Goal: Transaction & Acquisition: Book appointment/travel/reservation

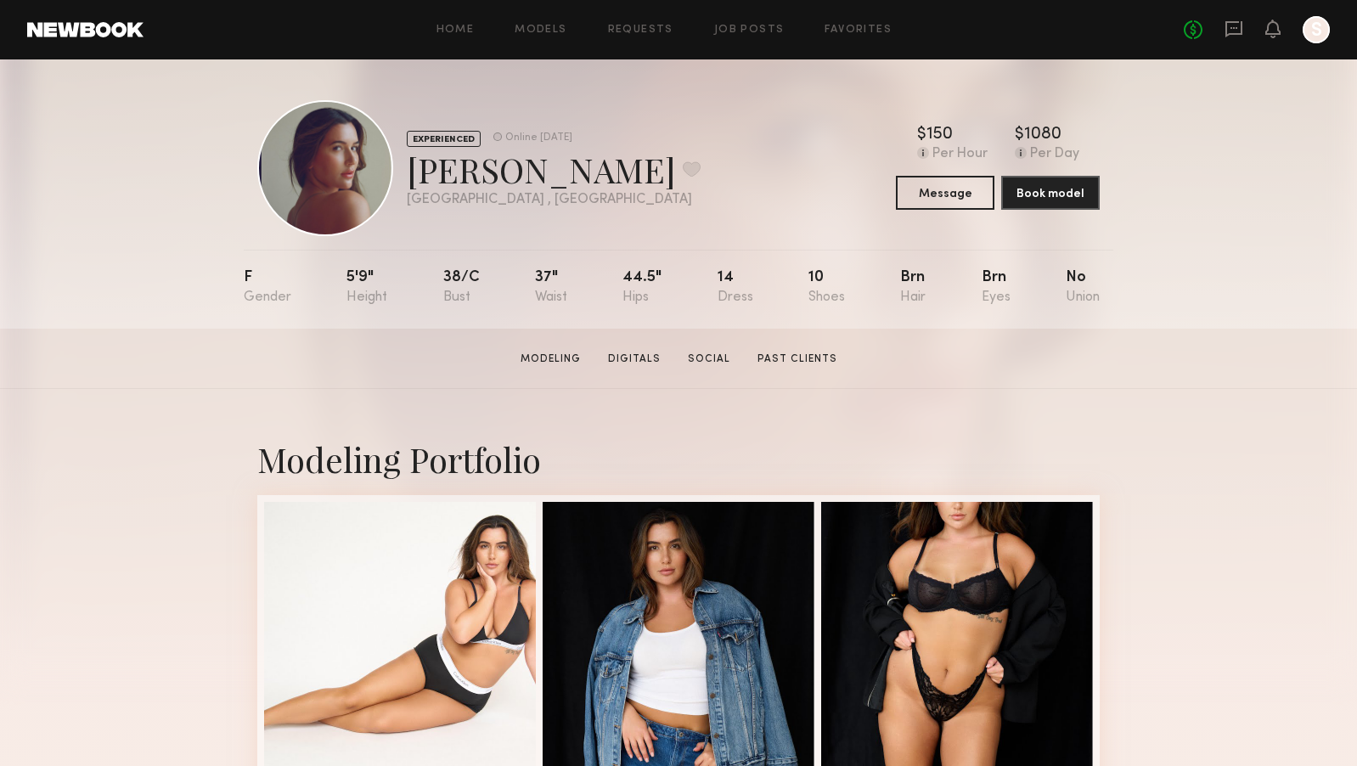
click at [82, 35] on link at bounding box center [85, 29] width 116 height 15
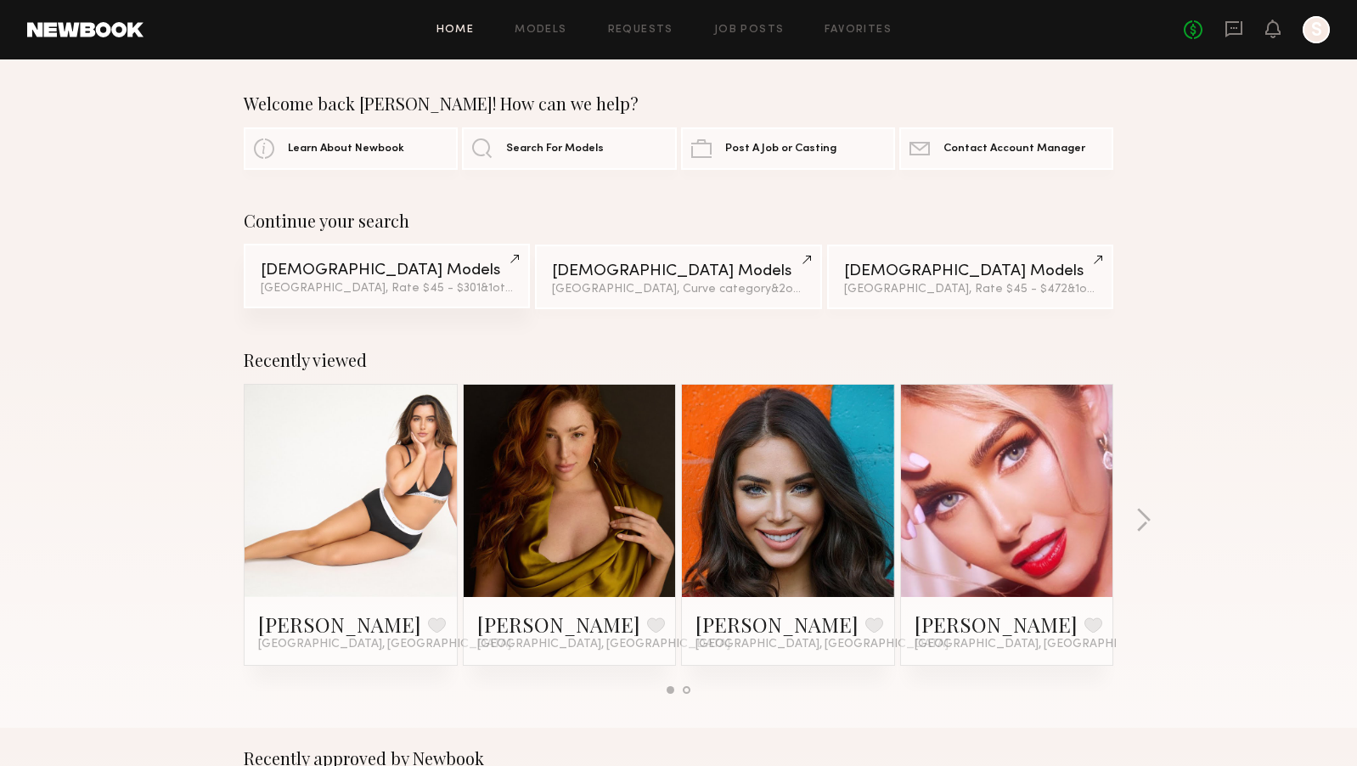
click at [480, 262] on link "[DEMOGRAPHIC_DATA] Models [GEOGRAPHIC_DATA], Rate $45 - $301 & 1 other filter +…" at bounding box center [387, 276] width 286 height 65
click at [1141, 520] on button "button" at bounding box center [1143, 522] width 16 height 28
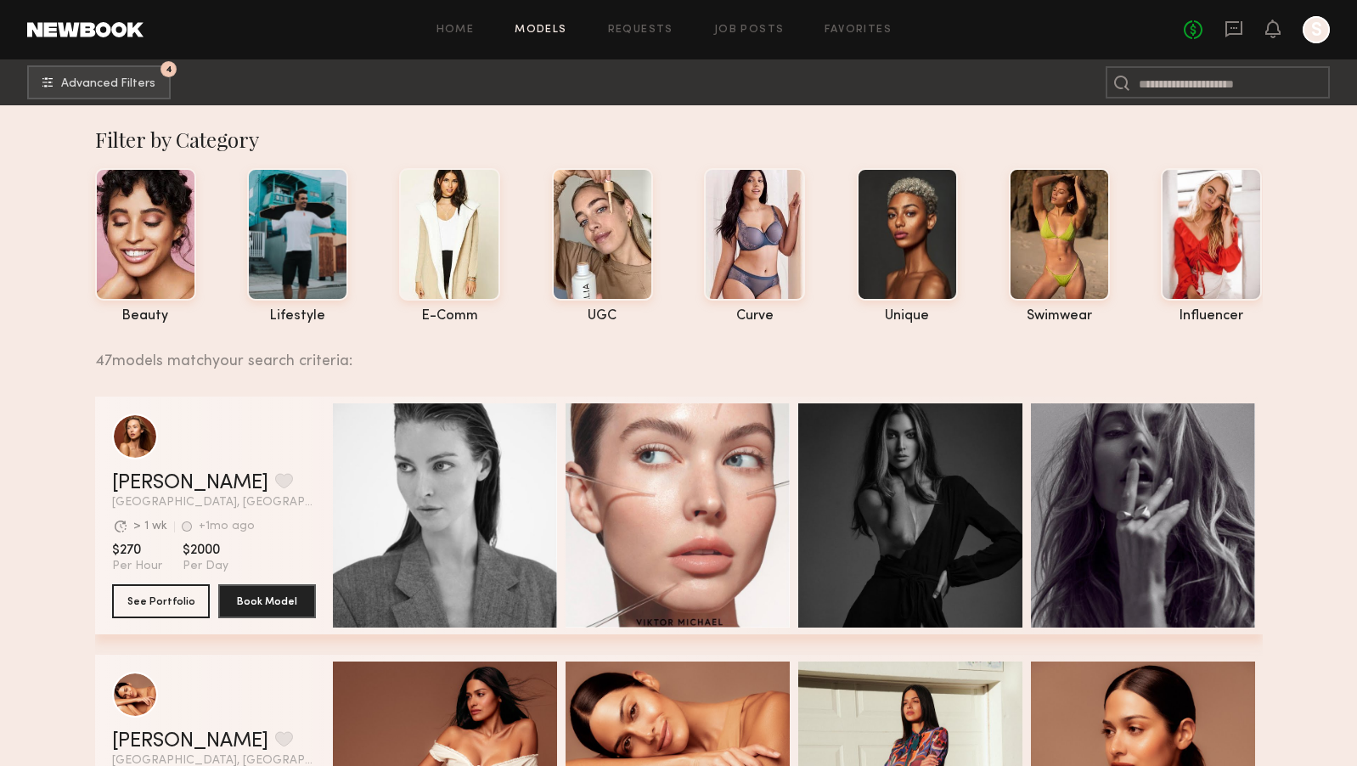
click at [790, 366] on div "47 models match your search criteria:" at bounding box center [672, 352] width 1154 height 36
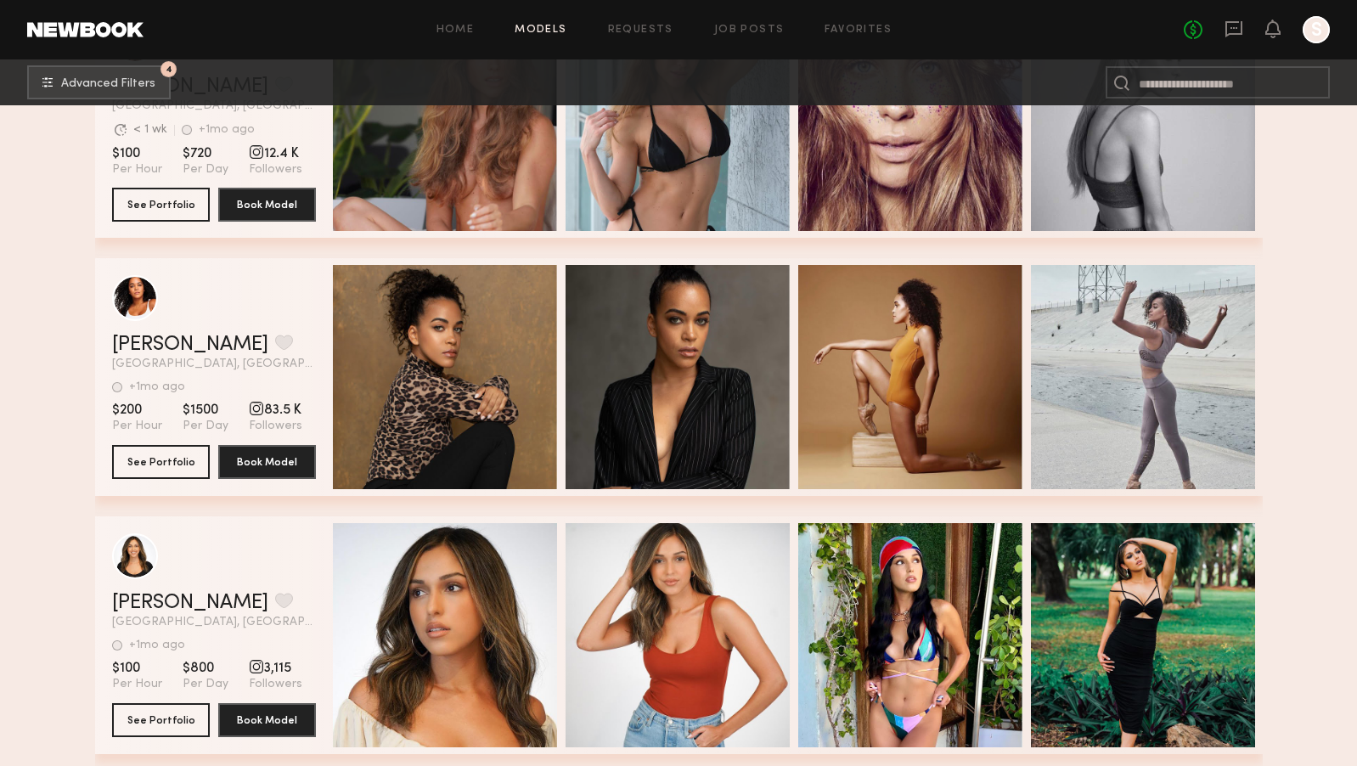
scroll to position [5983, 0]
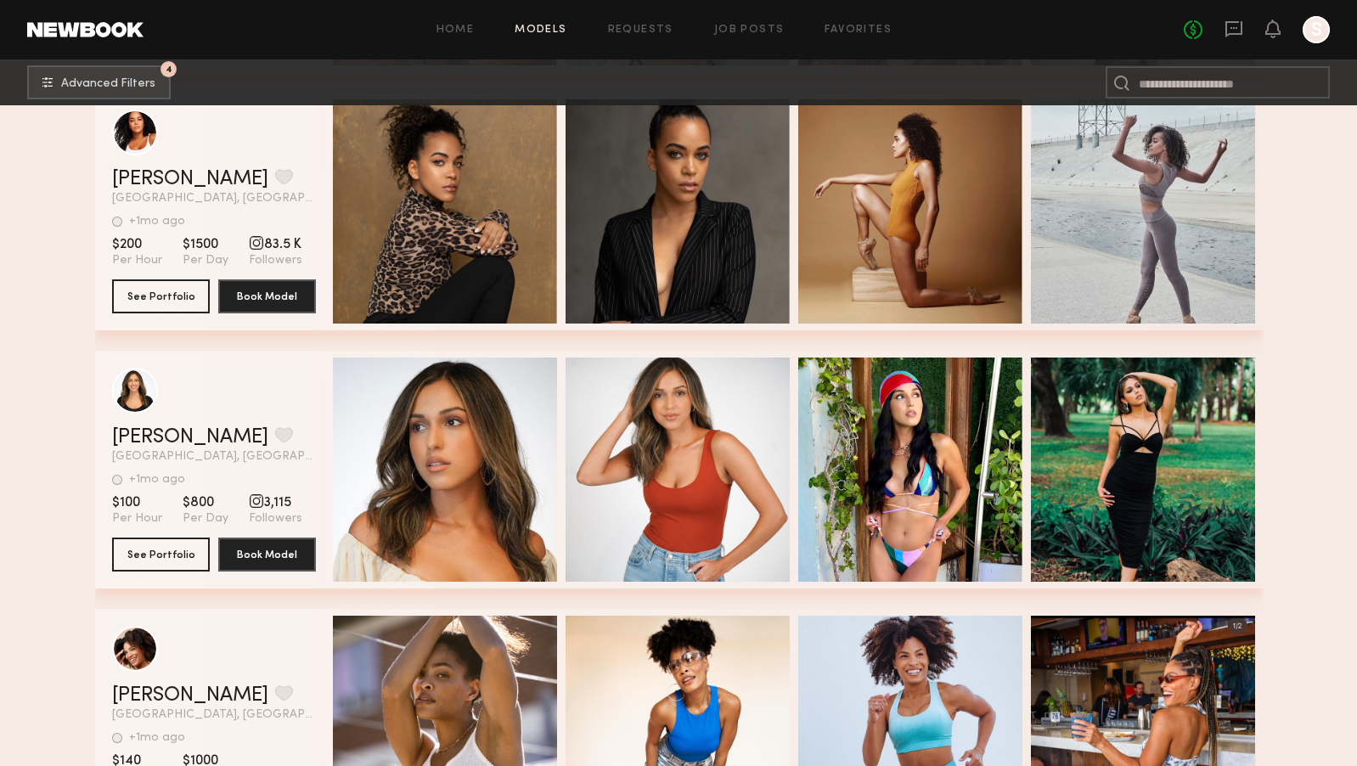
click at [88, 31] on link at bounding box center [85, 29] width 116 height 15
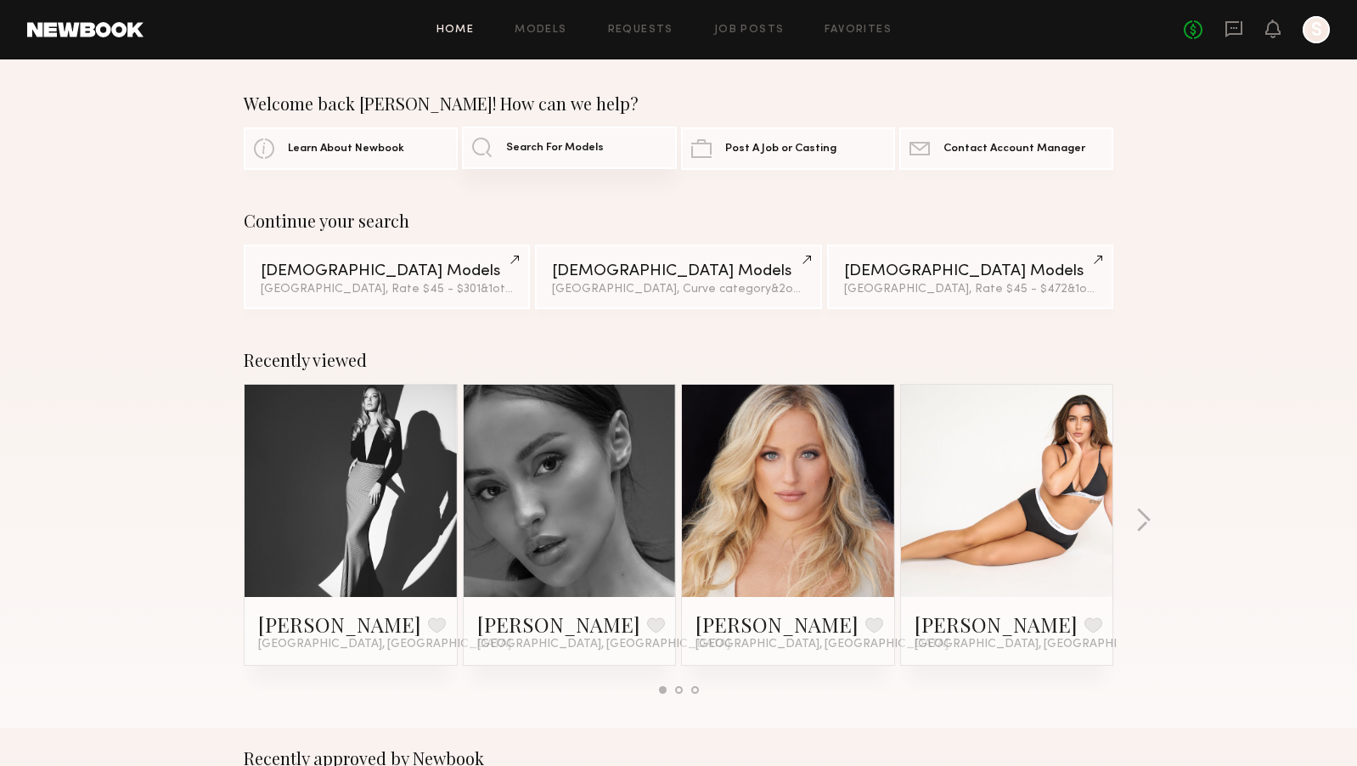
click at [565, 152] on span "Search For Models" at bounding box center [555, 148] width 98 height 11
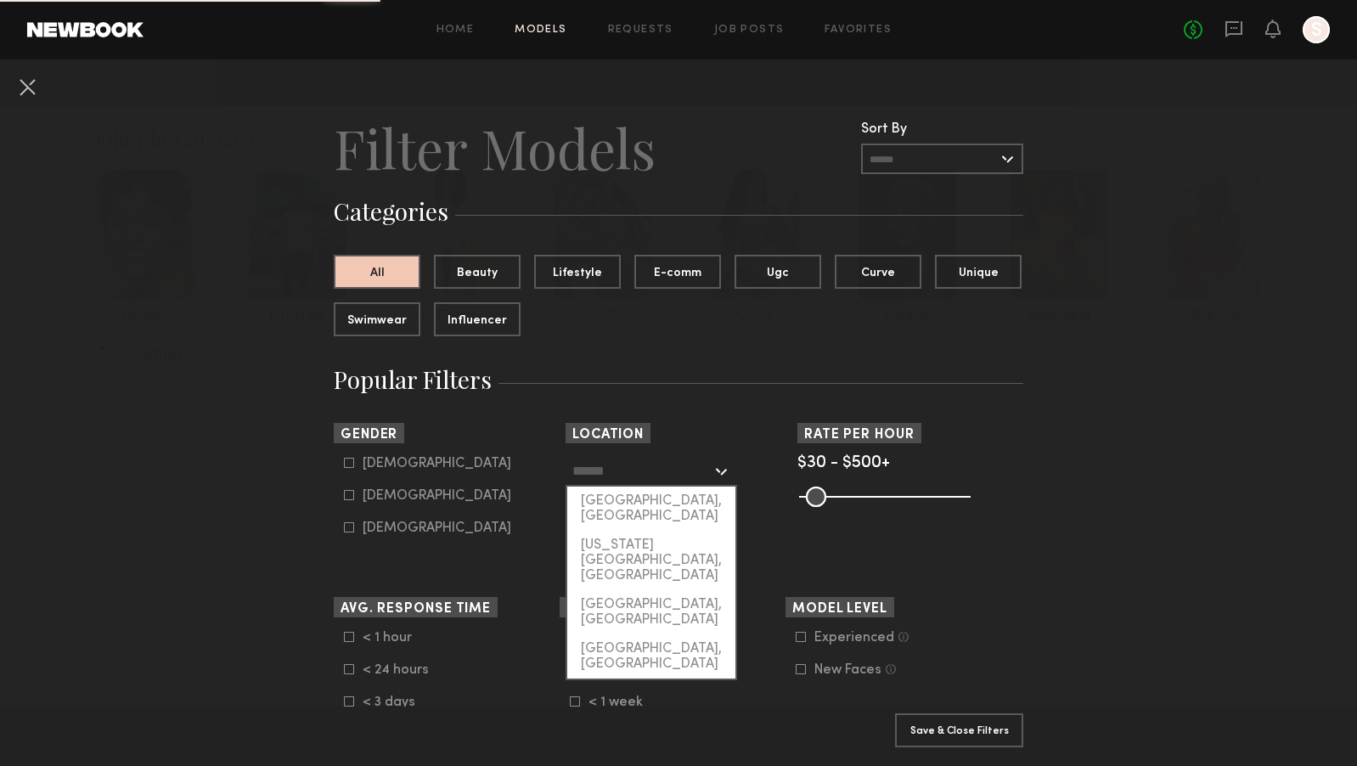
click at [668, 480] on input "text" at bounding box center [641, 470] width 139 height 29
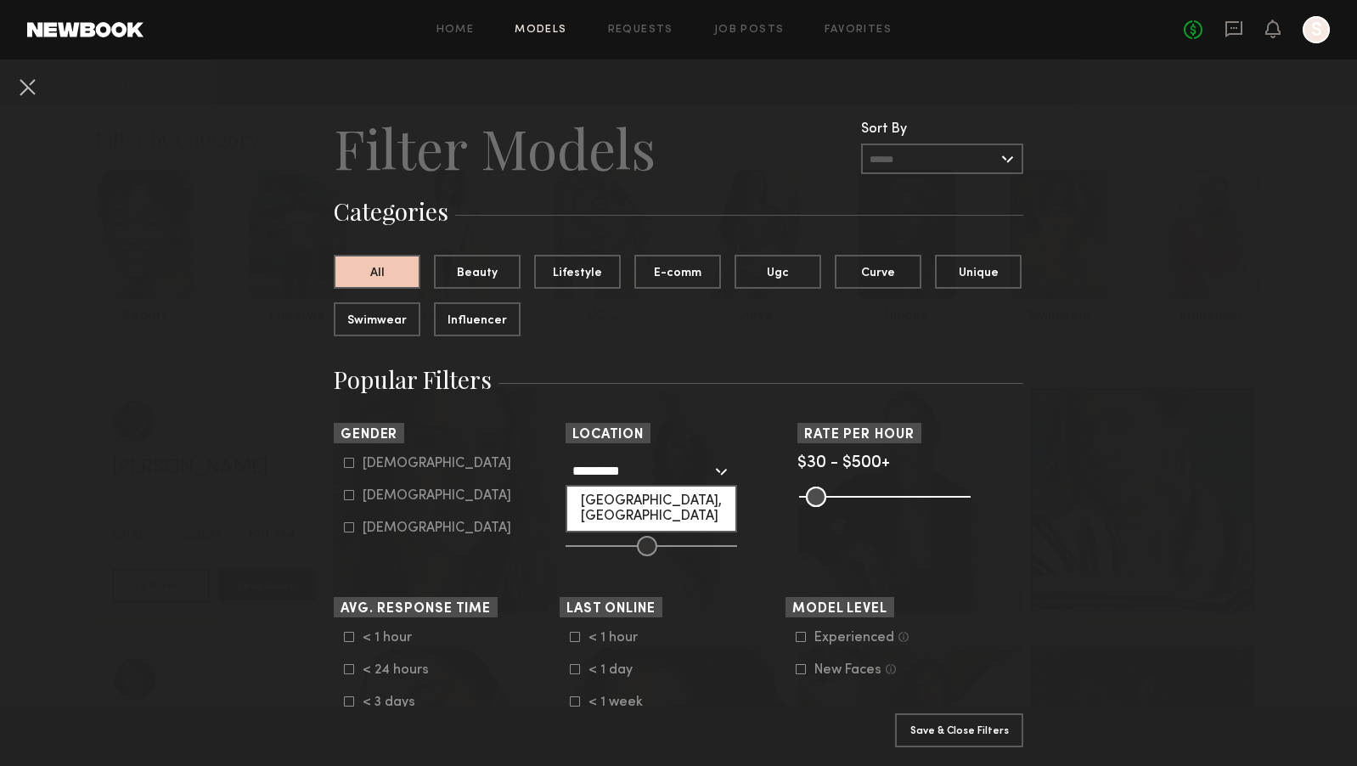
click at [706, 502] on div "Fort Lauderdale, FL" at bounding box center [651, 509] width 168 height 44
type input "**********"
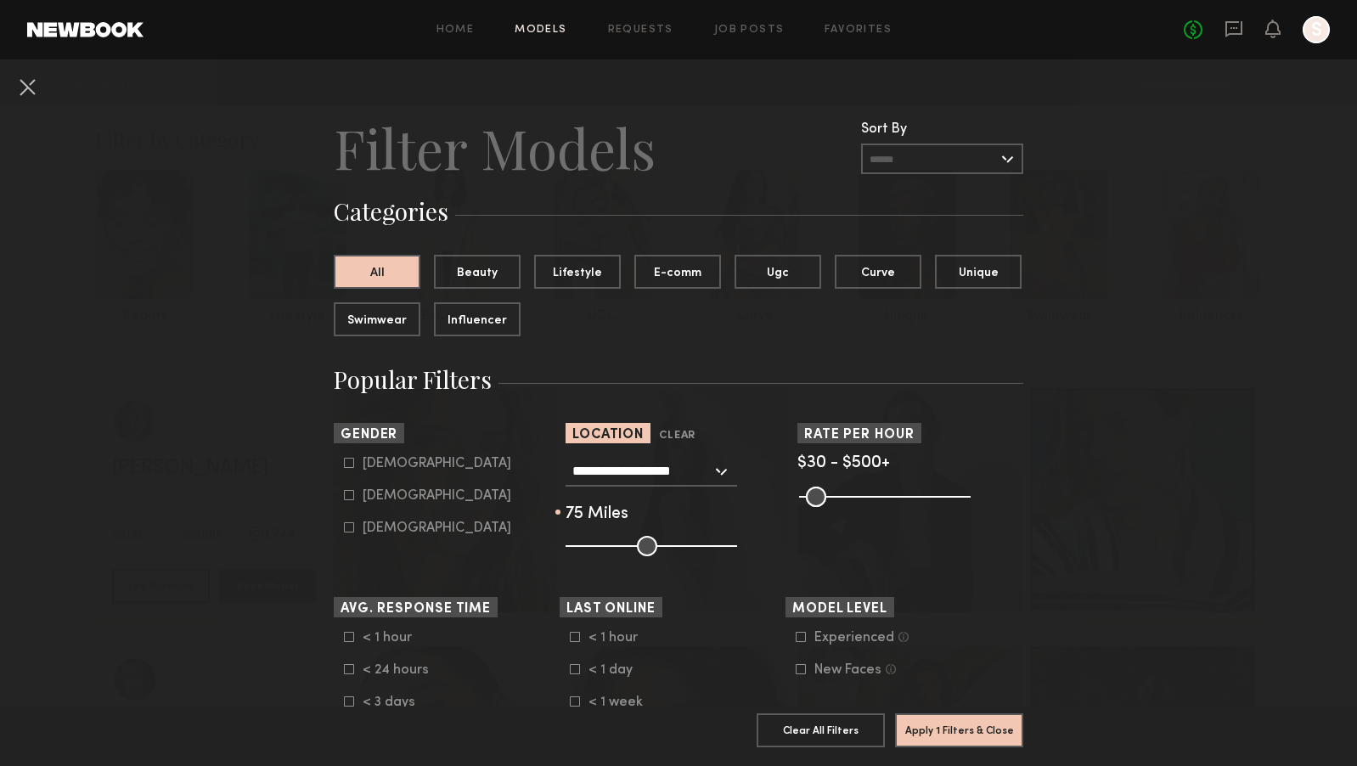
drag, startPoint x: 651, startPoint y: 543, endPoint x: 688, endPoint y: 543, distance: 36.5
type input "**"
click at [688, 543] on input "range" at bounding box center [651, 546] width 172 height 20
click at [378, 463] on div "Male" at bounding box center [437, 463] width 149 height 10
type input "*"
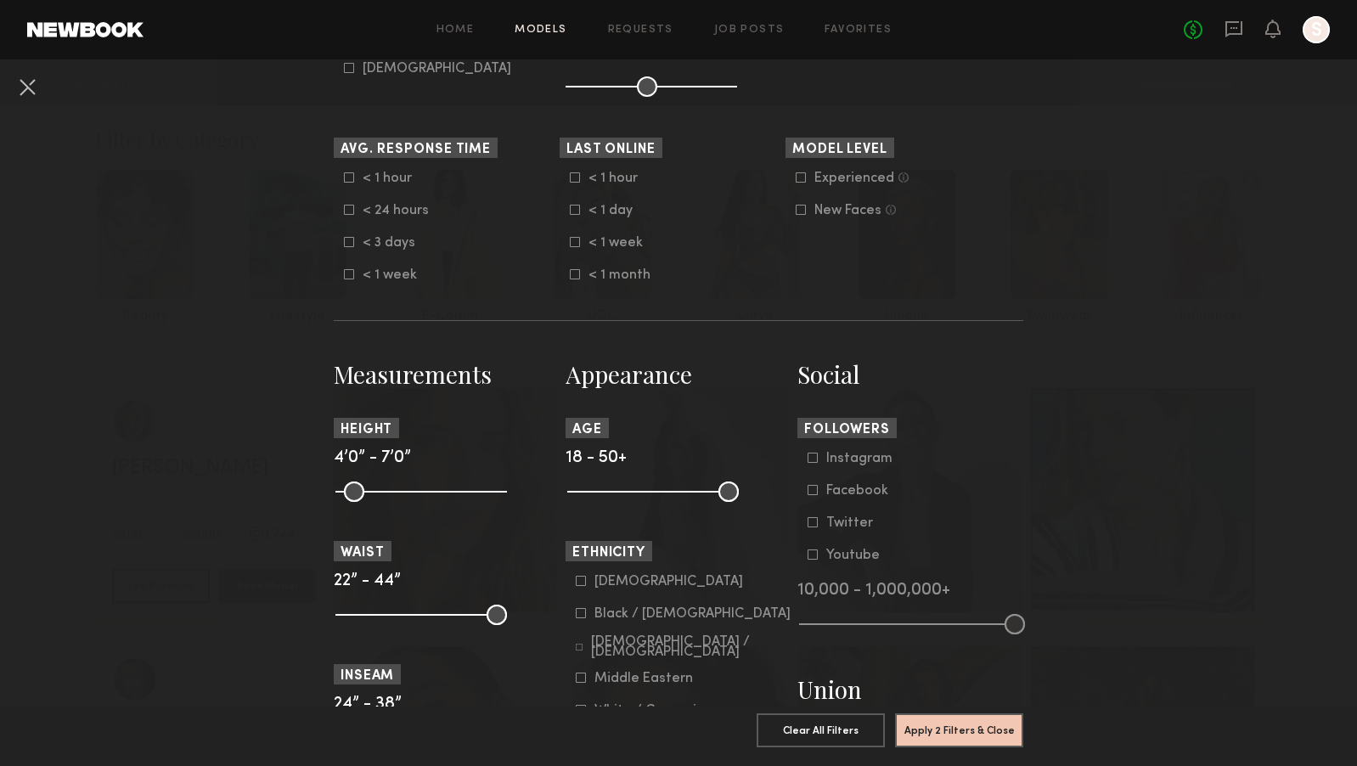
scroll to position [460, 0]
drag, startPoint x: 583, startPoint y: 491, endPoint x: 669, endPoint y: 496, distance: 85.9
type input "**"
click at [669, 496] on input "range" at bounding box center [653, 491] width 172 height 20
click at [951, 734] on button "Apply 3 Filters & Close" at bounding box center [959, 729] width 128 height 34
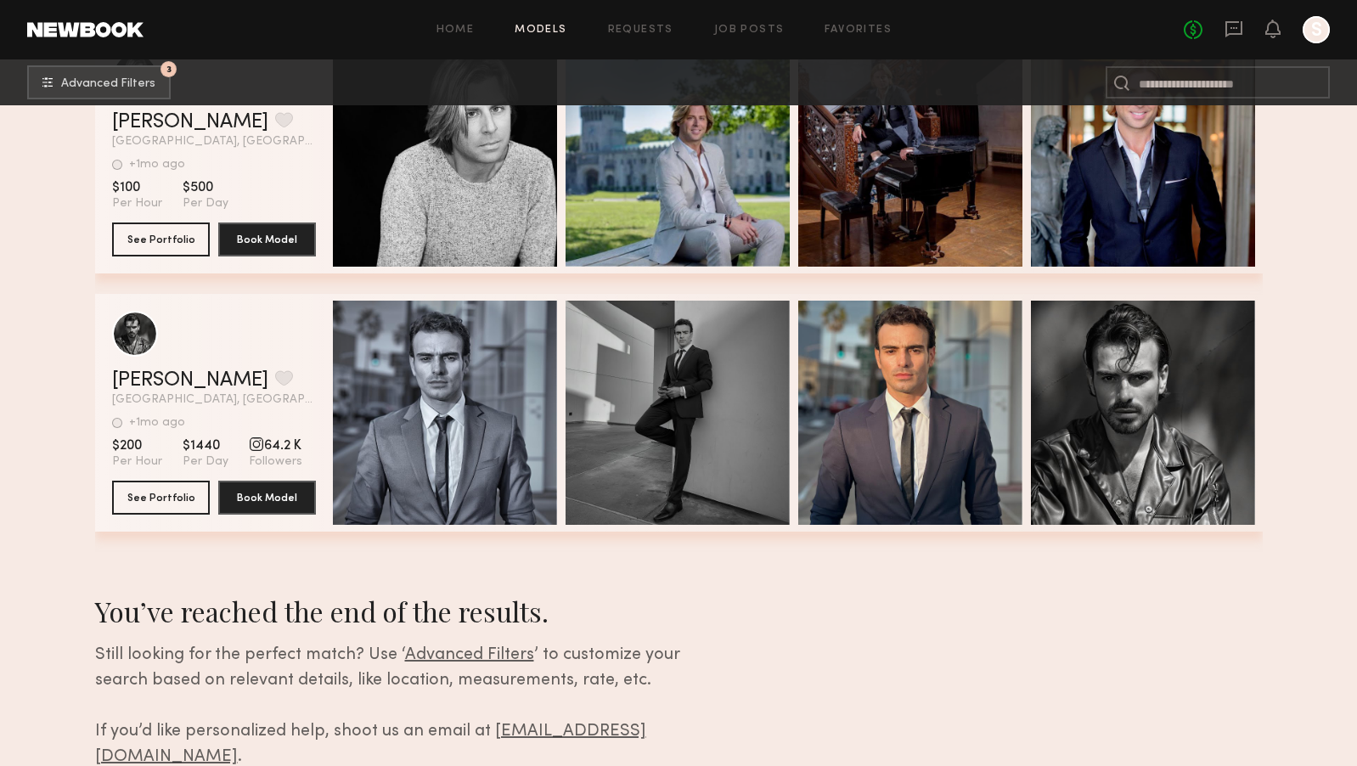
scroll to position [1425, 0]
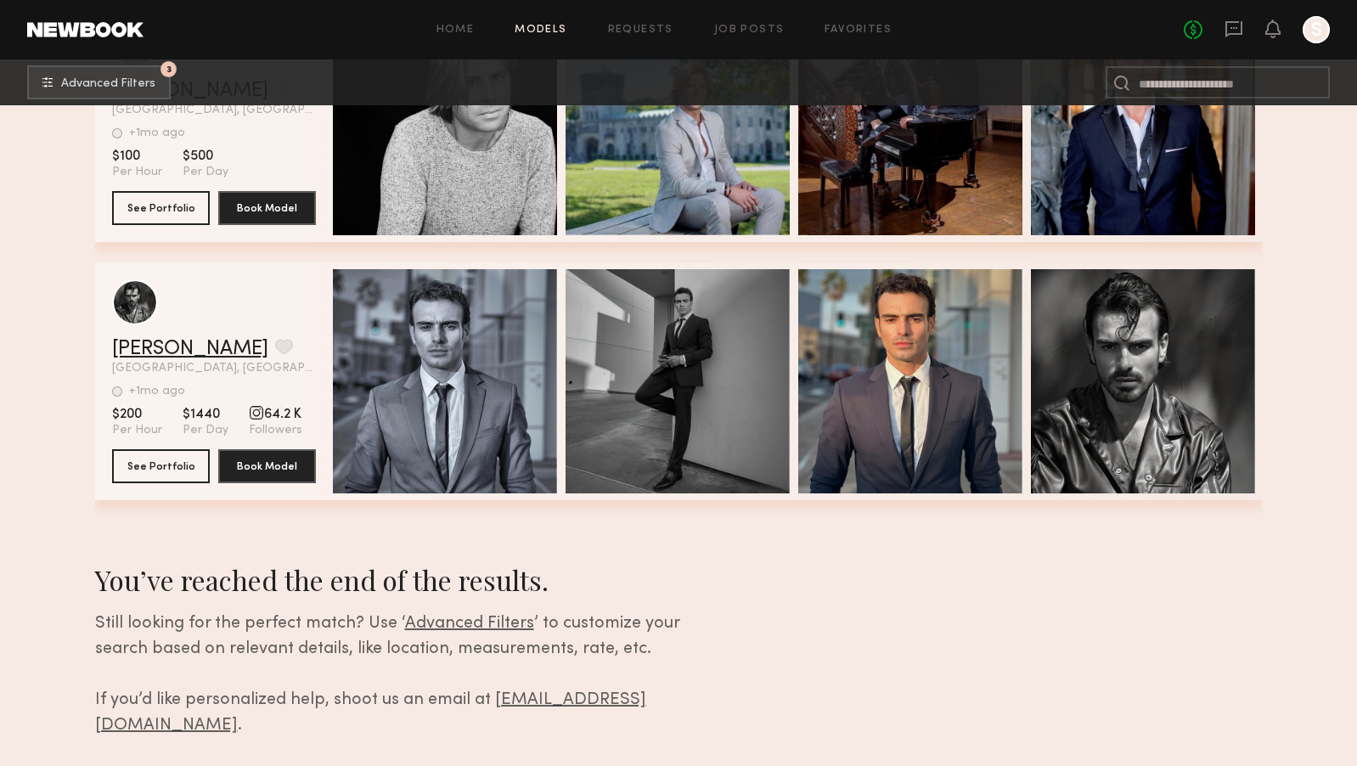
click at [174, 346] on link "Andres M." at bounding box center [190, 349] width 156 height 20
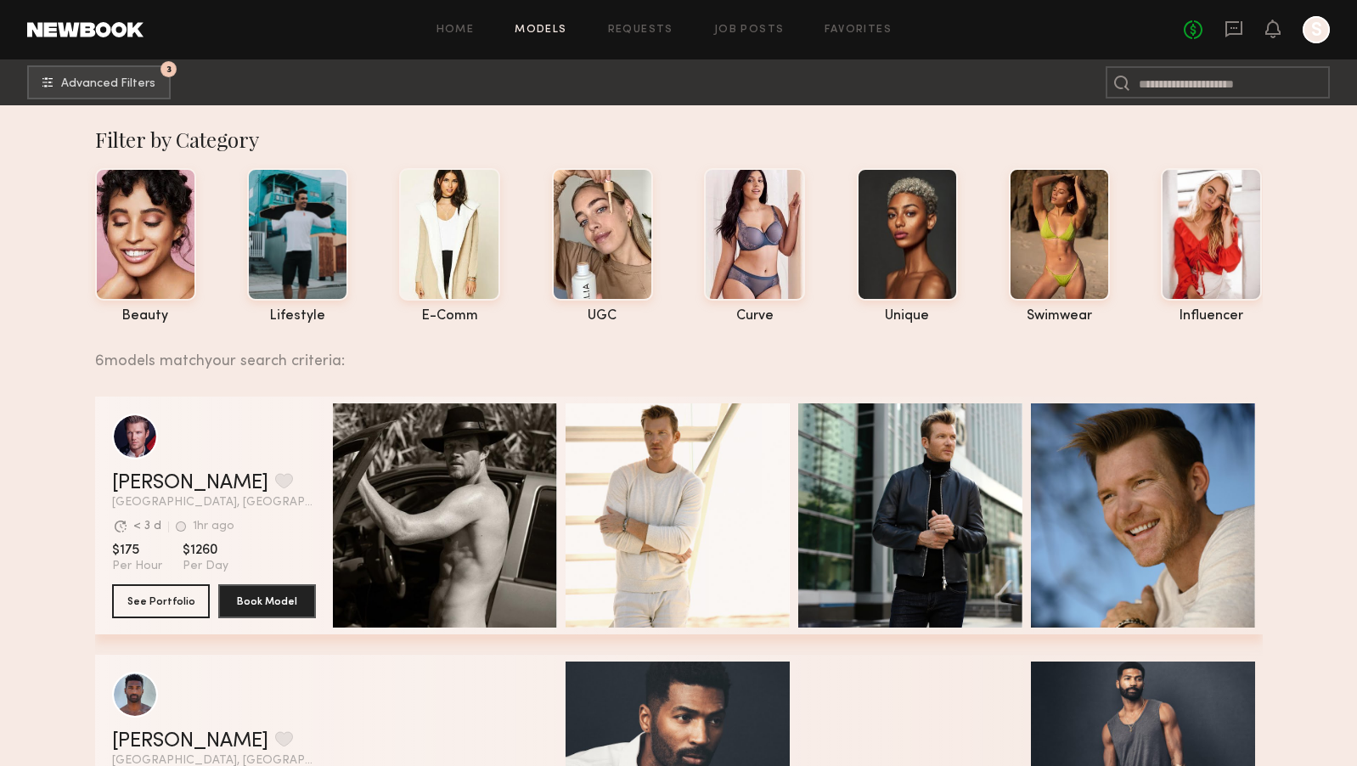
scroll to position [0, 0]
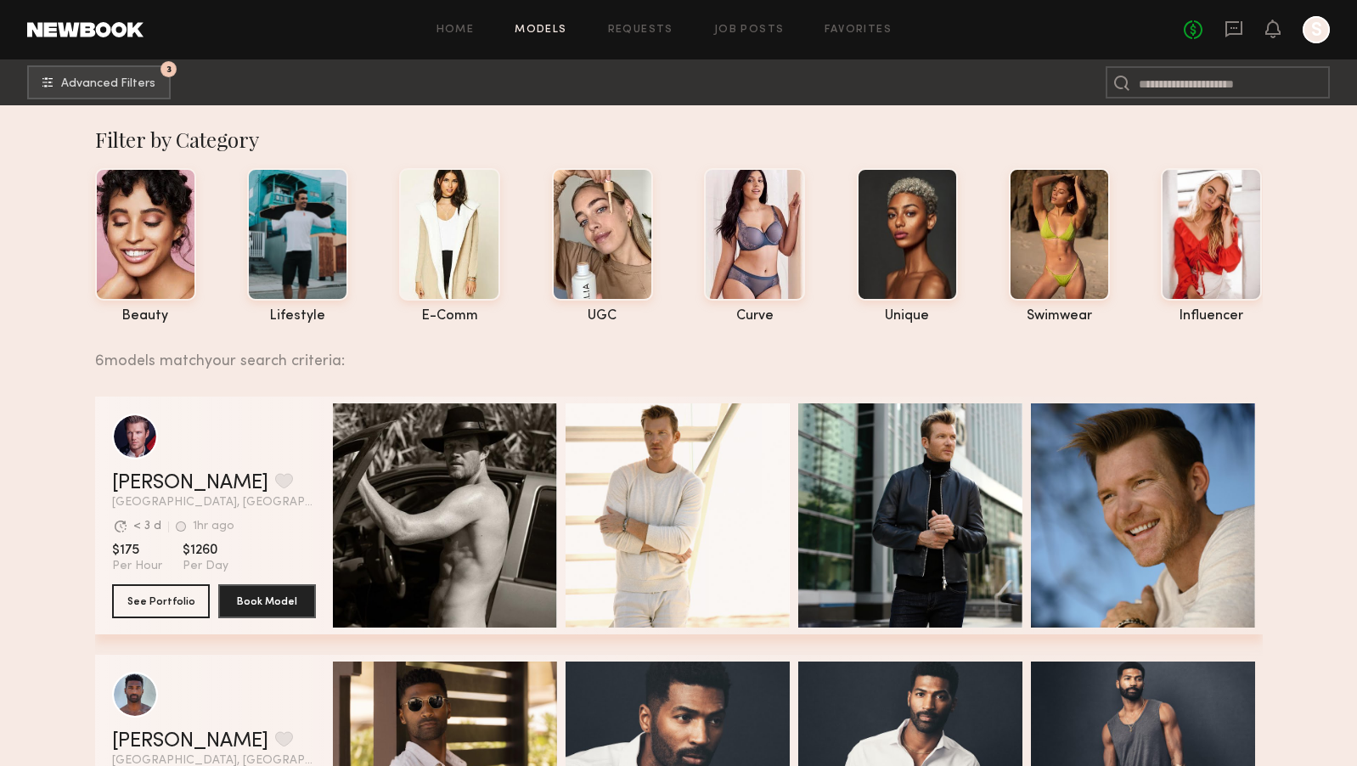
click at [84, 31] on link at bounding box center [85, 29] width 116 height 15
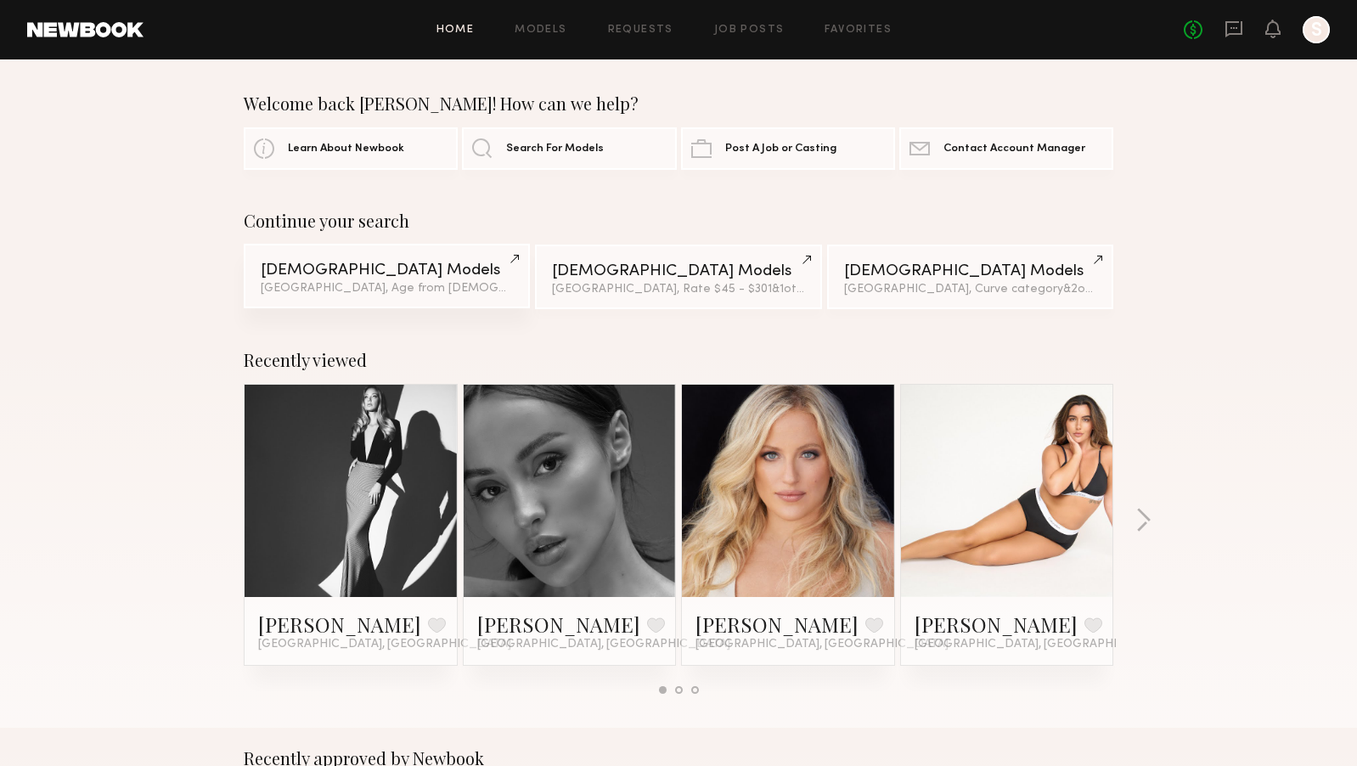
click at [395, 276] on div "Male Models" at bounding box center [387, 270] width 252 height 16
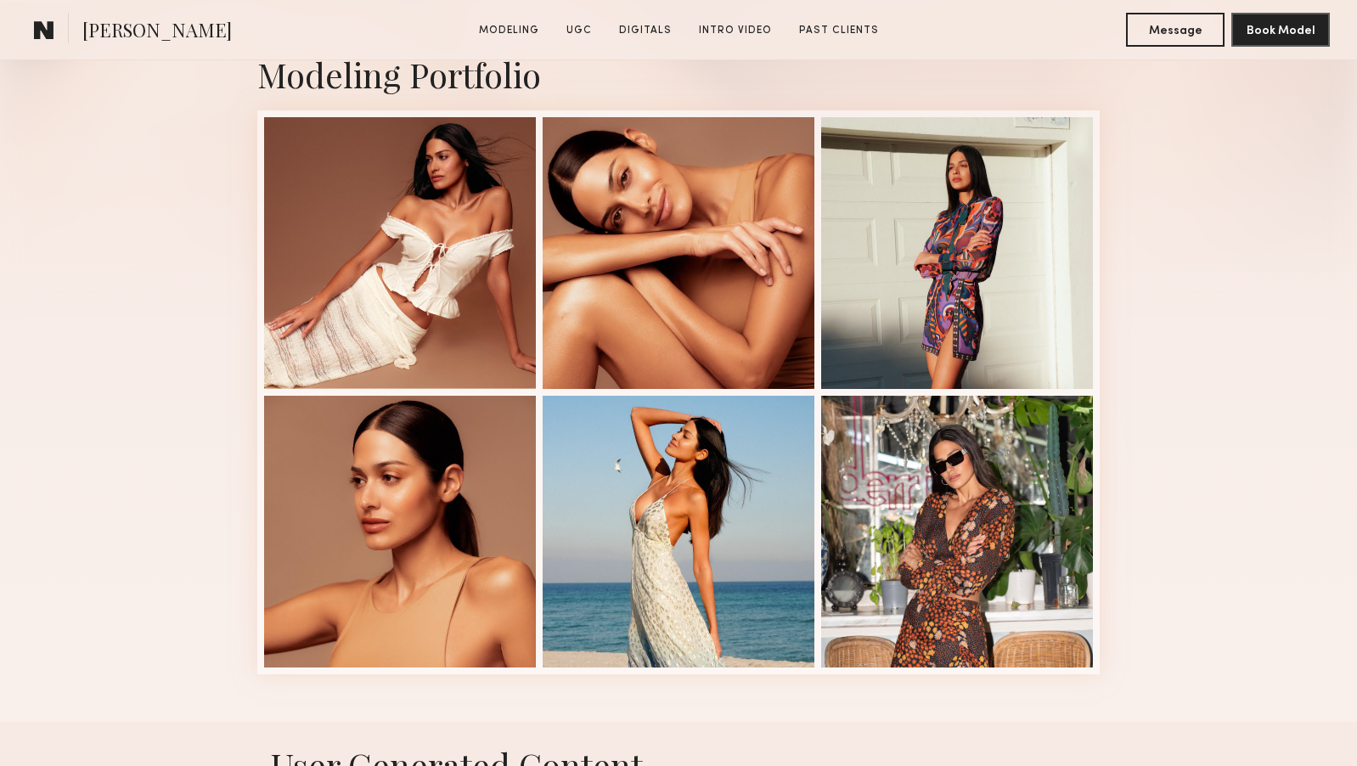
scroll to position [491, 0]
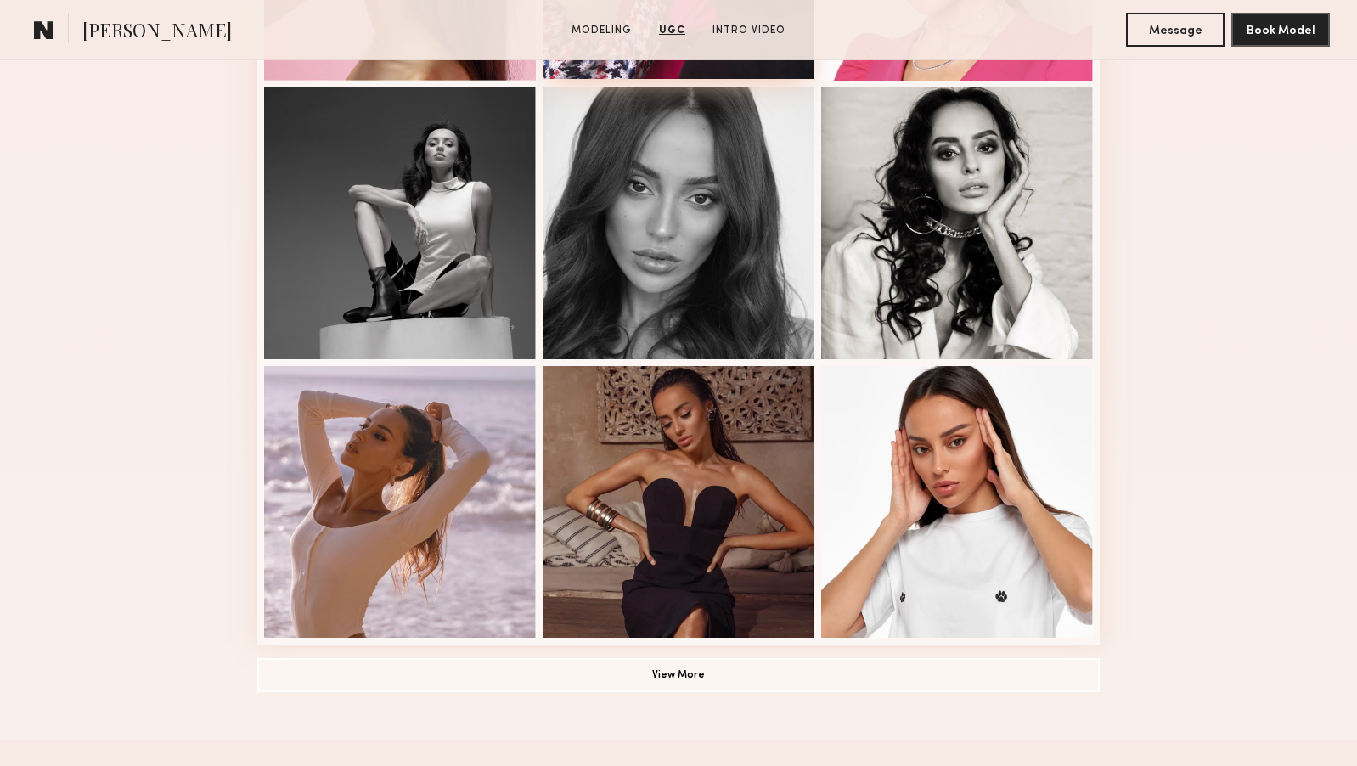
scroll to position [802, 0]
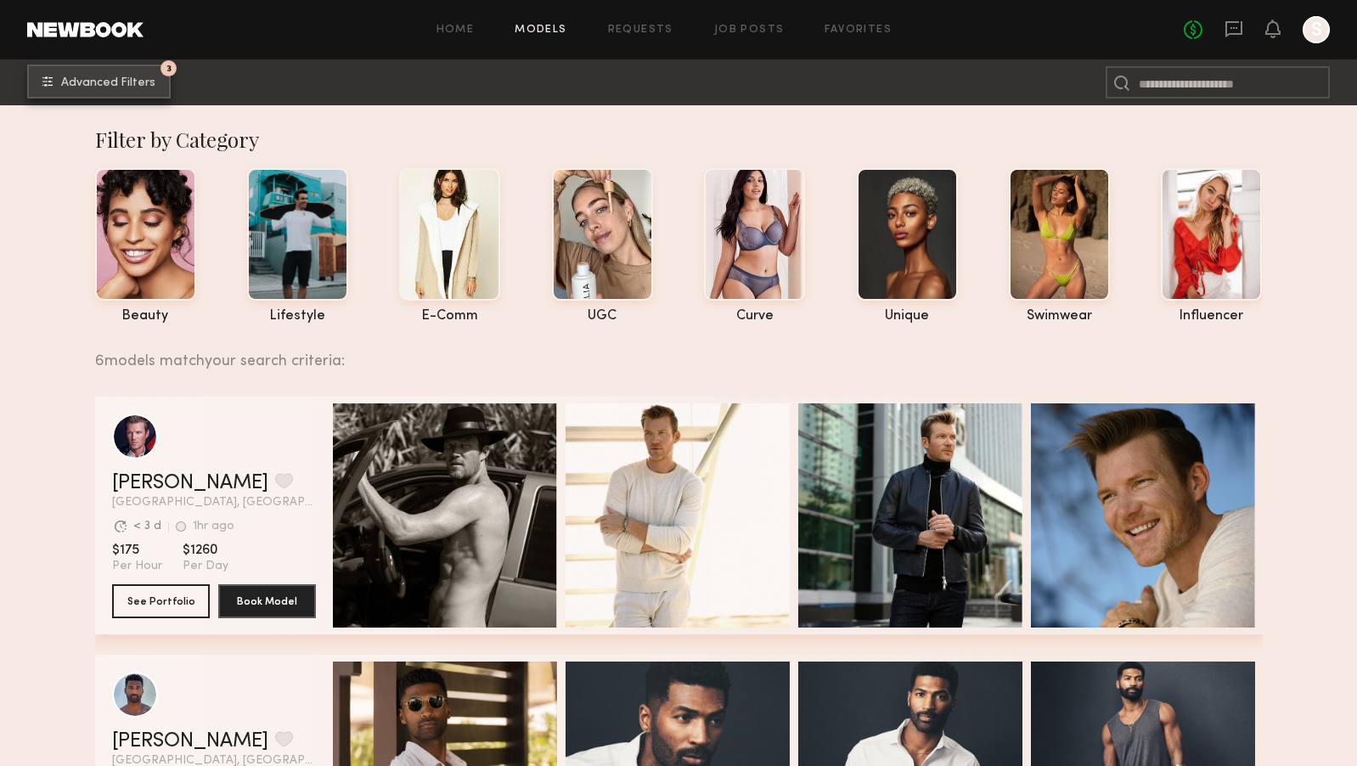
click at [129, 73] on button "3 Advanced Filters" at bounding box center [98, 82] width 143 height 34
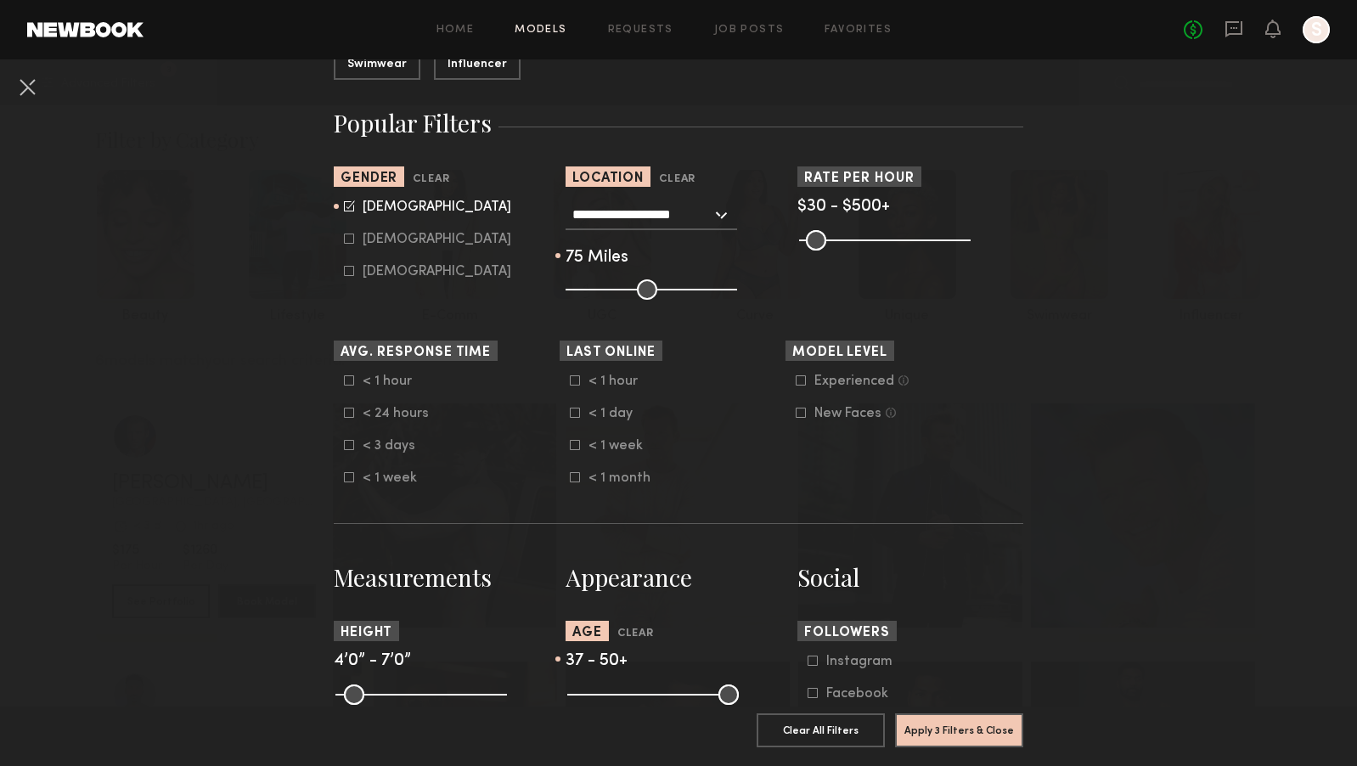
scroll to position [392, 0]
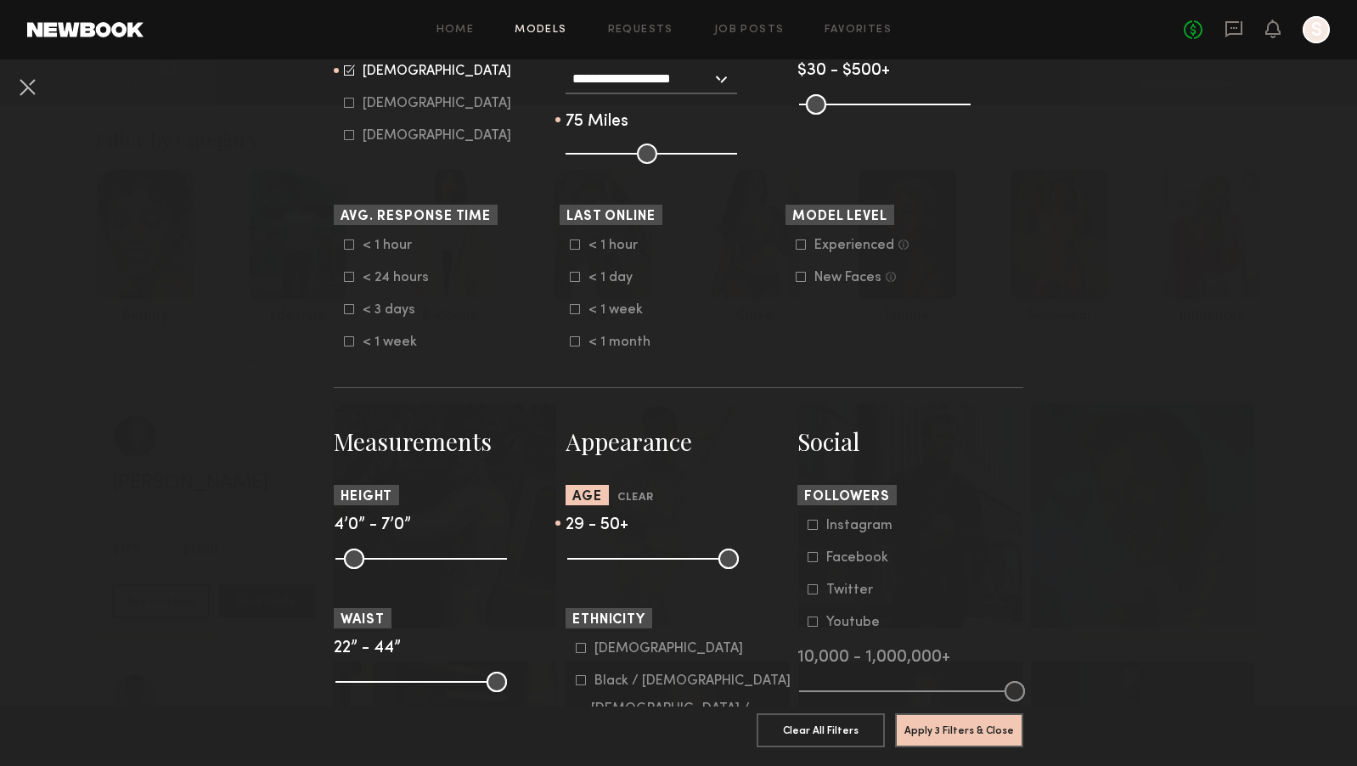
drag, startPoint x: 665, startPoint y: 560, endPoint x: 629, endPoint y: 559, distance: 35.7
click at [629, 559] on input "range" at bounding box center [653, 558] width 172 height 20
drag, startPoint x: 629, startPoint y: 560, endPoint x: 645, endPoint y: 560, distance: 16.1
type input "**"
click at [645, 560] on input "range" at bounding box center [653, 558] width 172 height 20
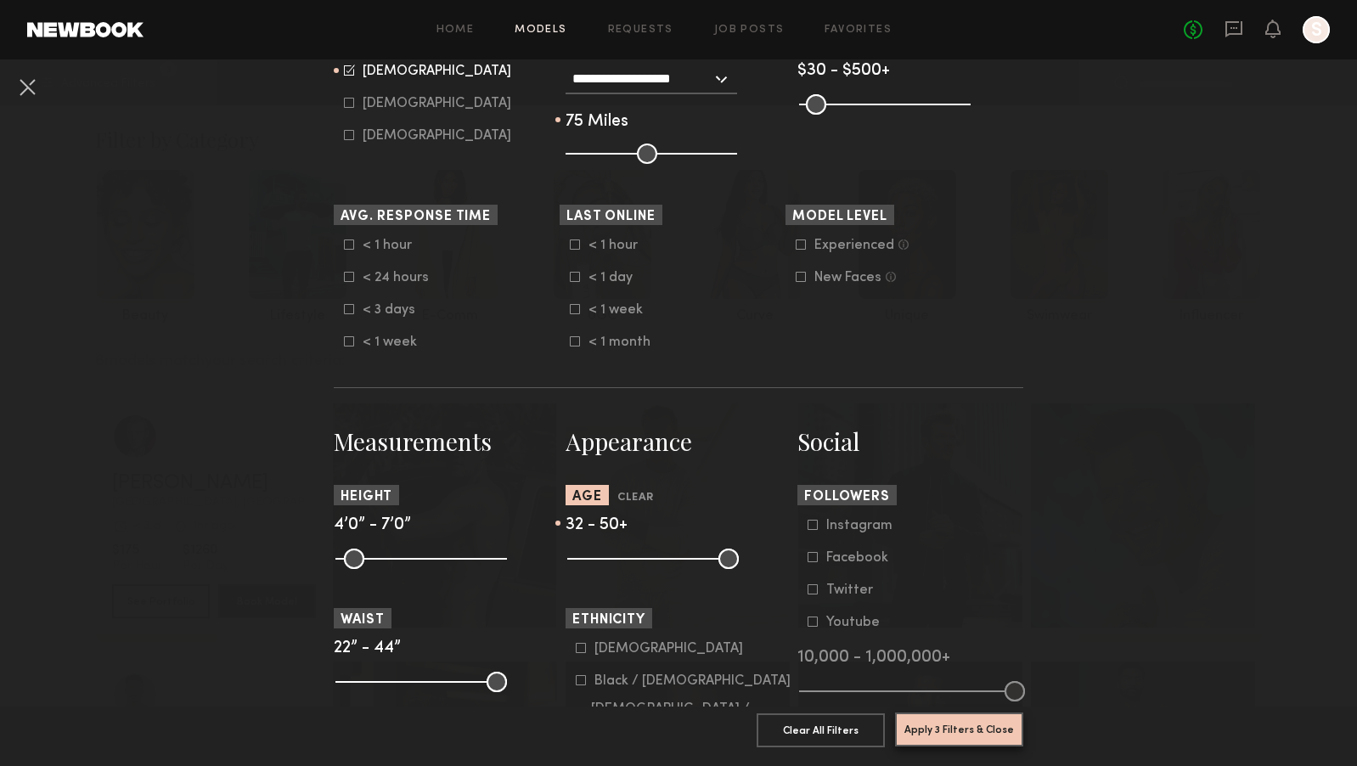
click at [955, 732] on button "Apply 3 Filters & Close" at bounding box center [959, 729] width 128 height 34
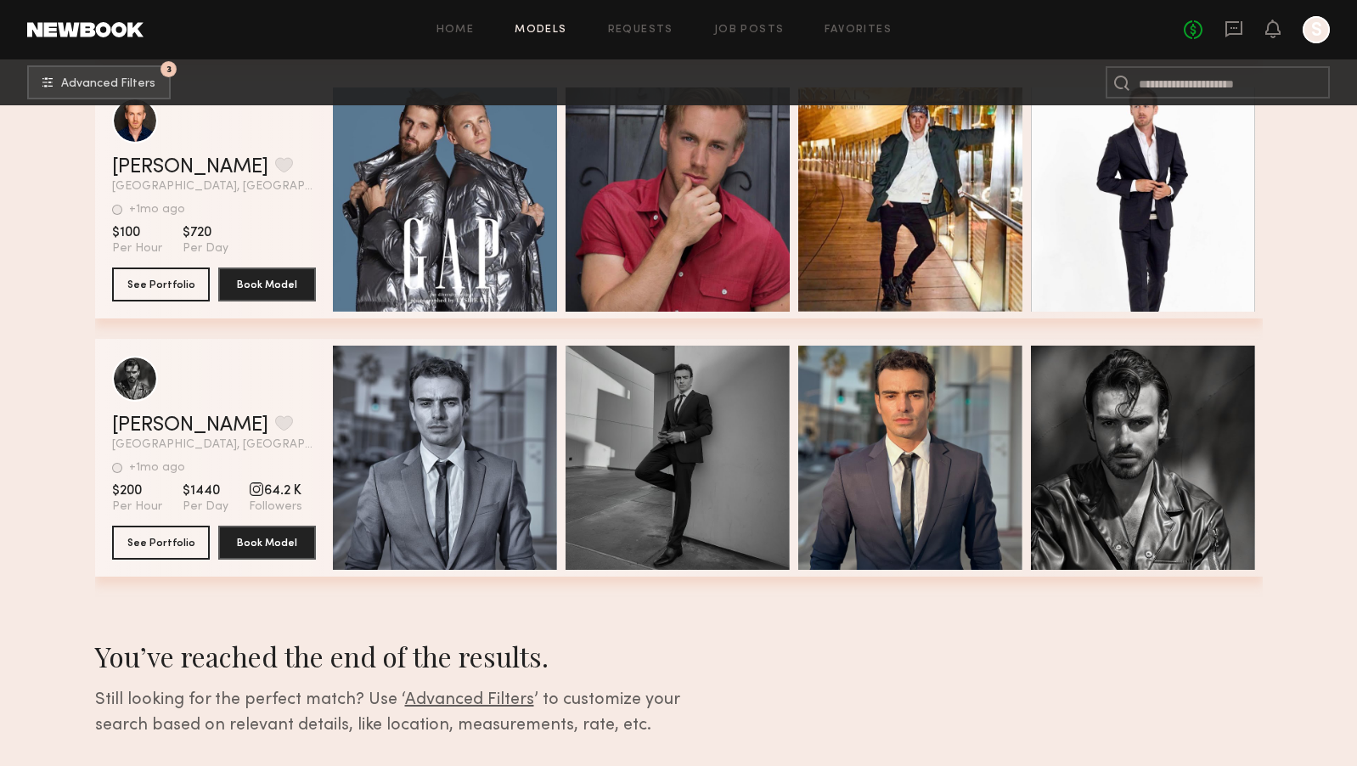
scroll to position [3029, 0]
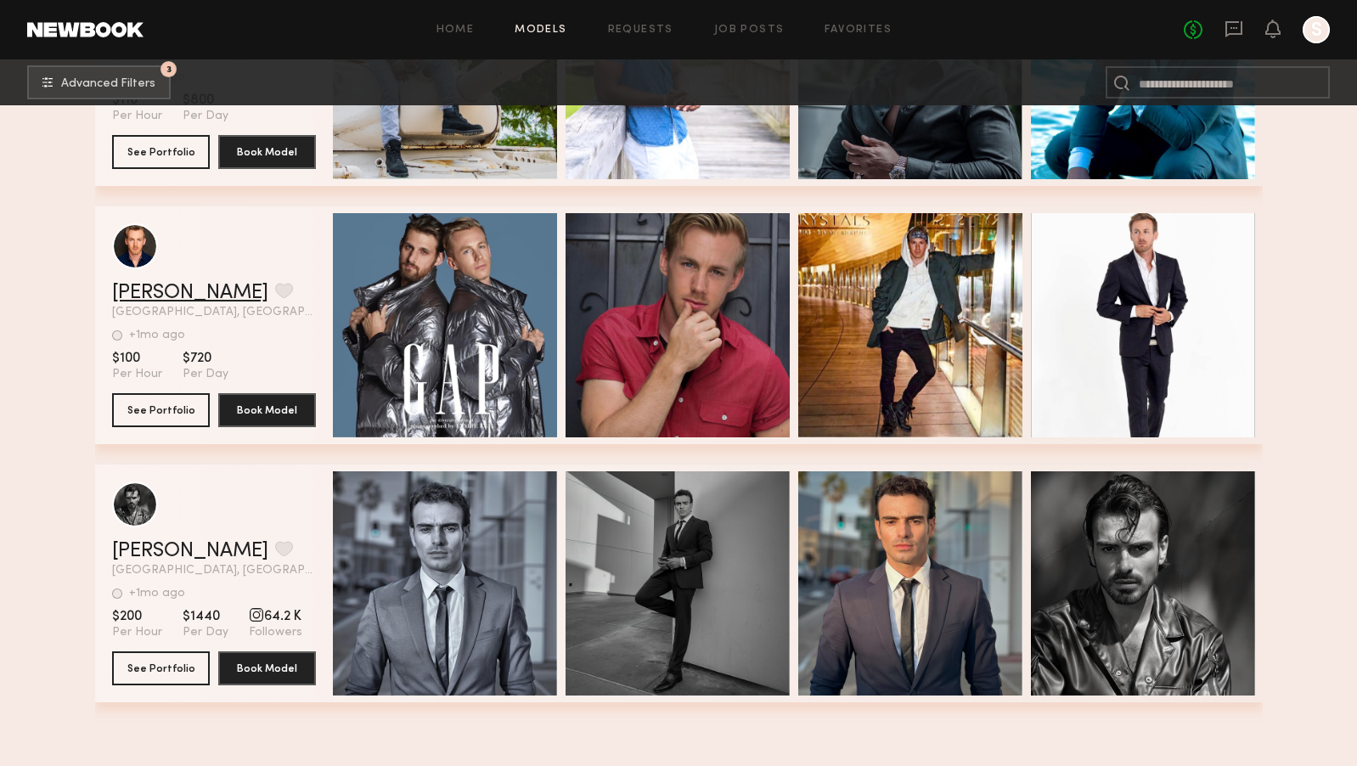
click at [149, 287] on link "[PERSON_NAME]" at bounding box center [190, 293] width 156 height 20
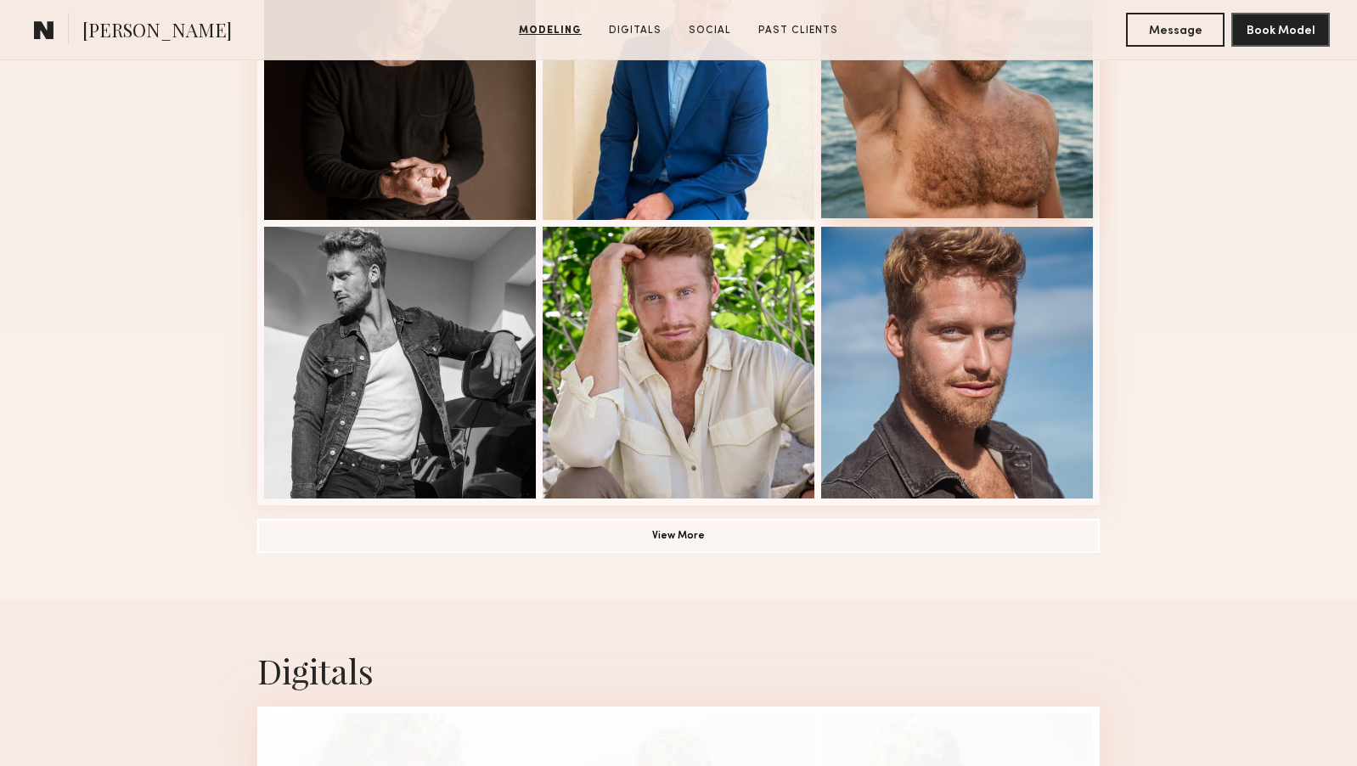
scroll to position [1220, 0]
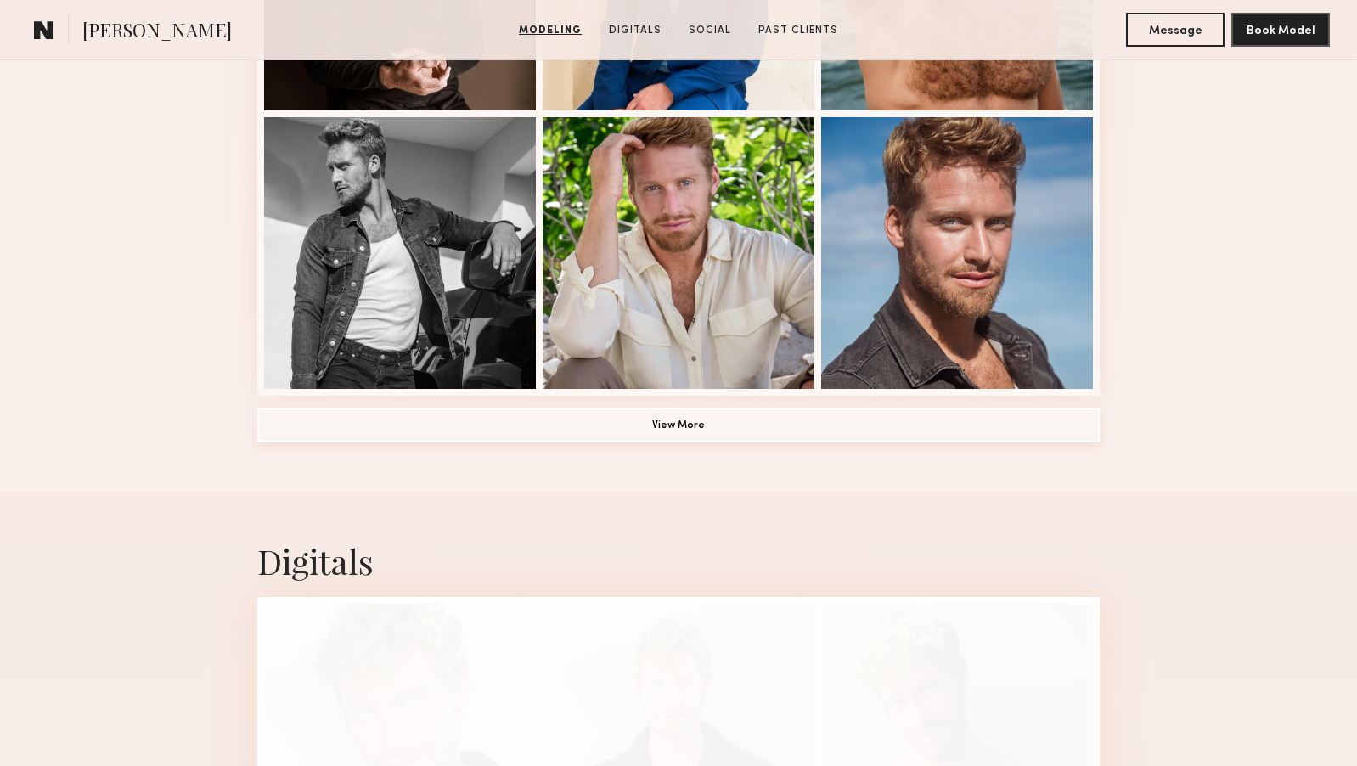
click at [701, 423] on button "View More" at bounding box center [678, 425] width 842 height 34
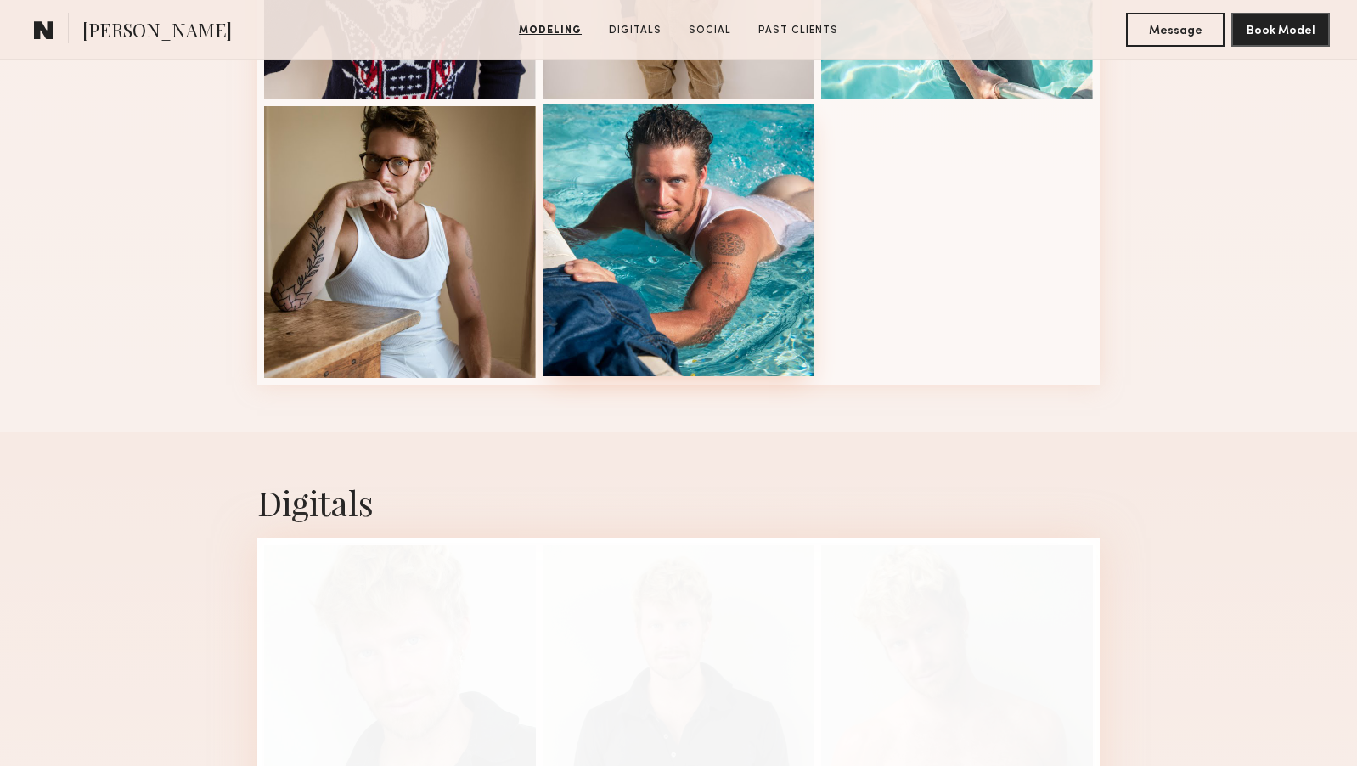
scroll to position [2108, 0]
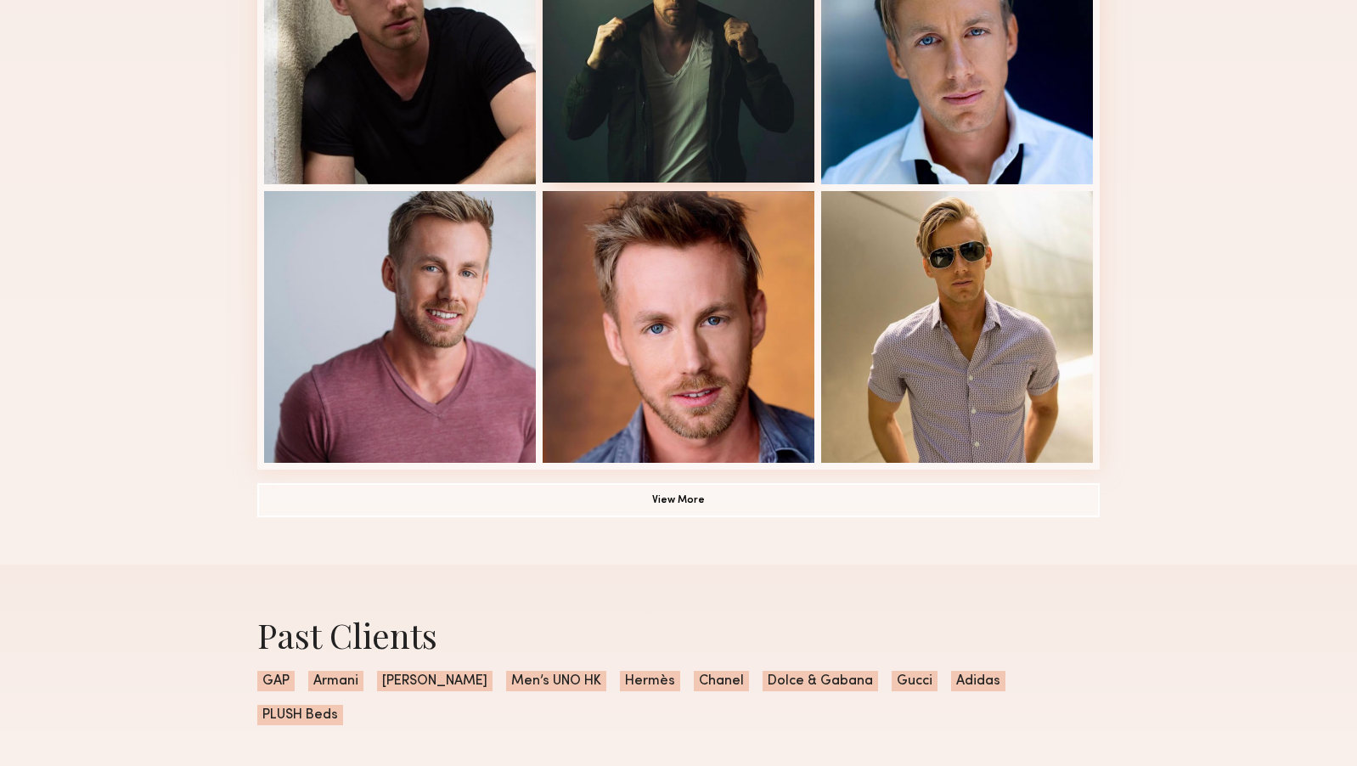
scroll to position [1178, 0]
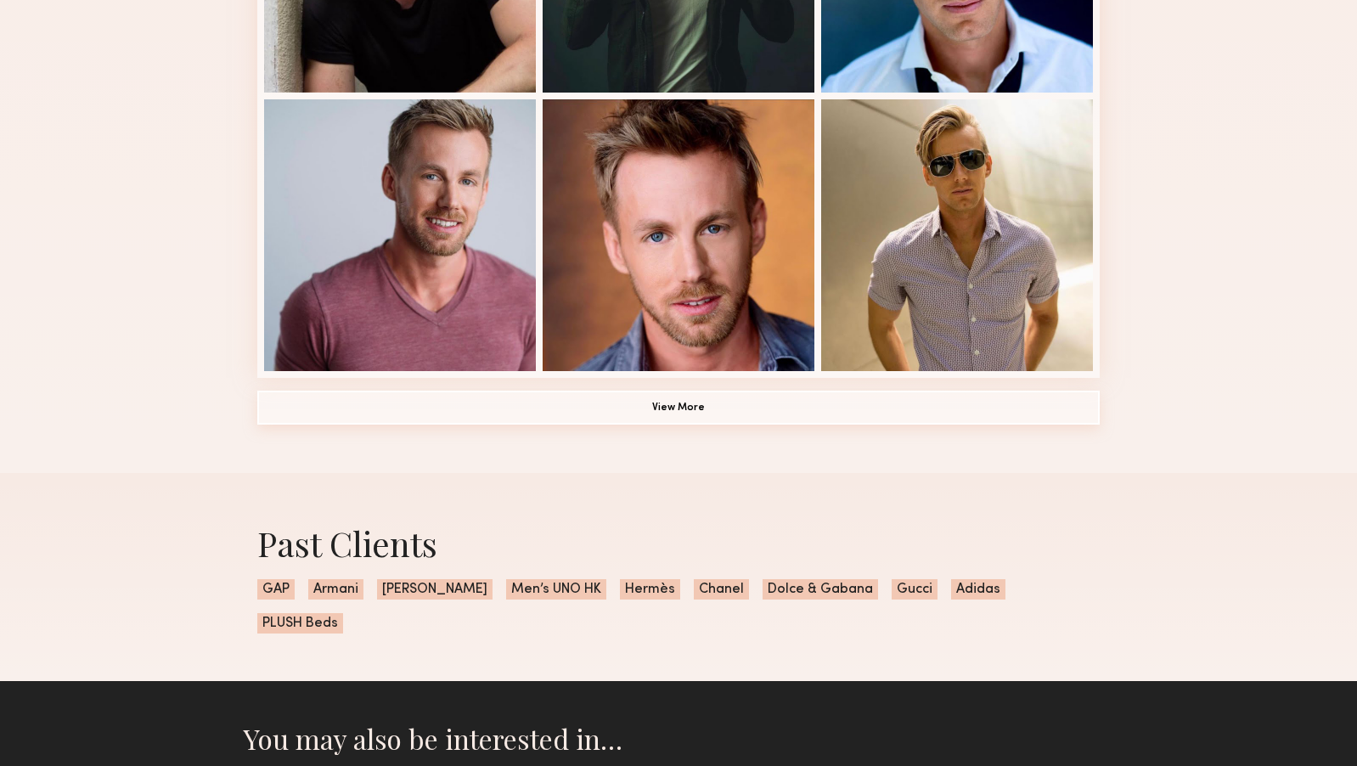
click at [688, 402] on button "View More" at bounding box center [678, 408] width 842 height 34
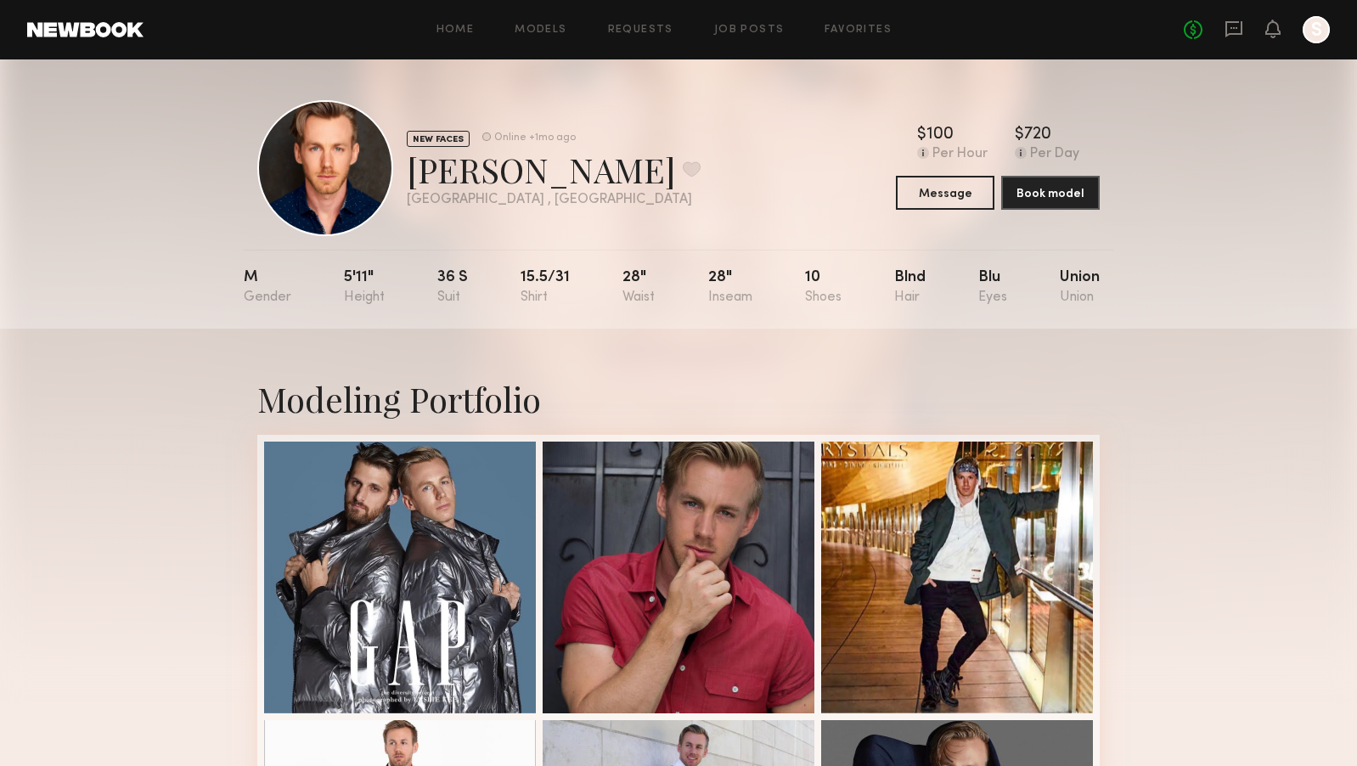
scroll to position [0, 0]
